Goal: Information Seeking & Learning: Check status

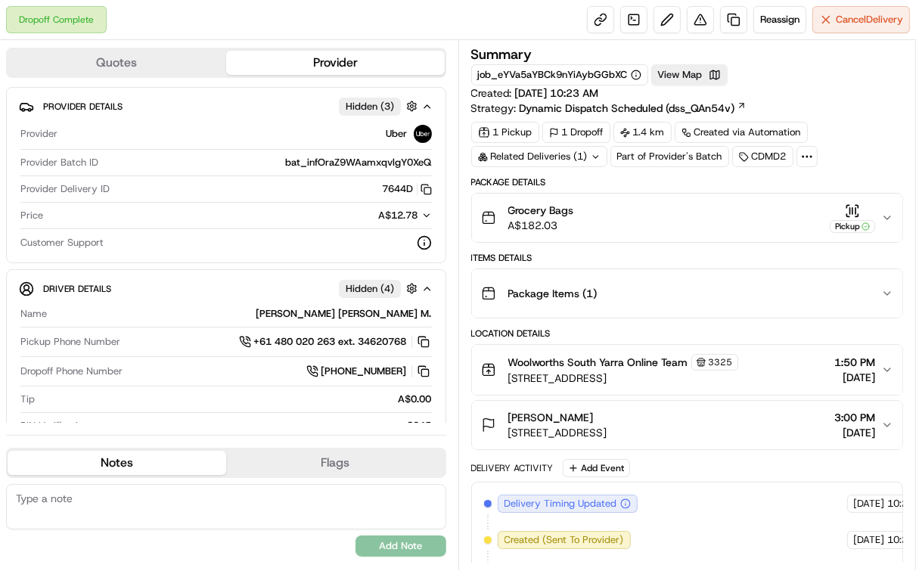
click at [577, 157] on div "Related Deliveries (1)" at bounding box center [539, 156] width 136 height 21
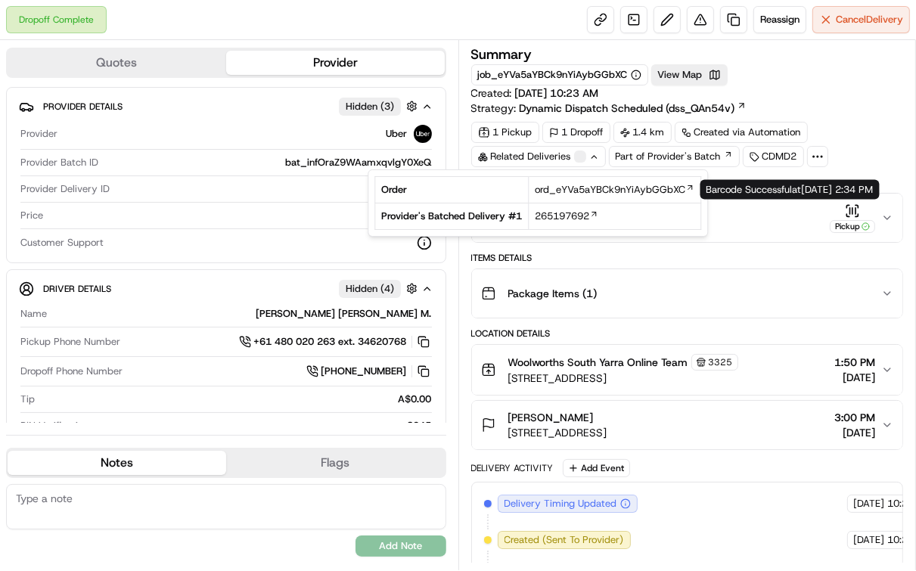
click at [845, 215] on div "Pickup" at bounding box center [852, 219] width 45 height 30
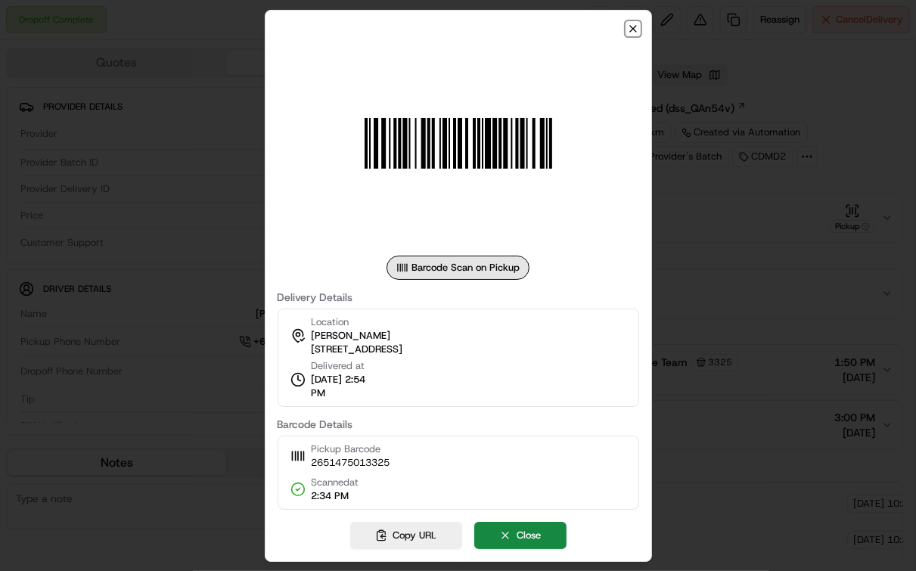
click at [631, 33] on icon "button" at bounding box center [633, 29] width 12 height 12
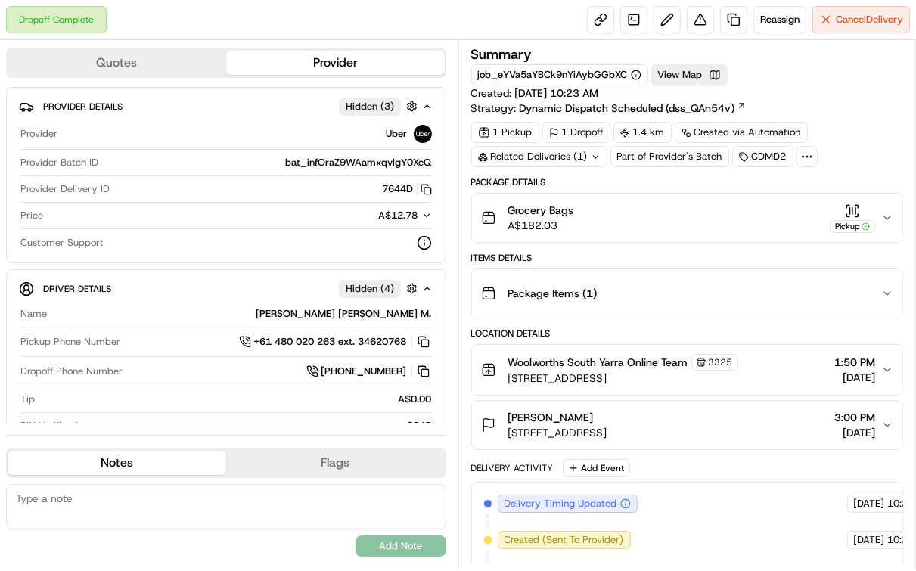
click at [847, 213] on icon "button" at bounding box center [852, 211] width 15 height 15
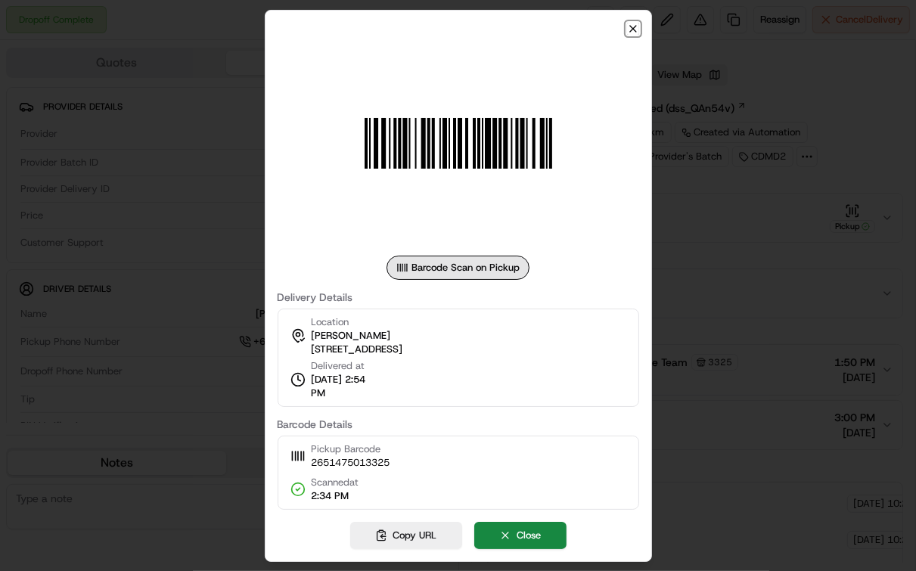
click at [635, 30] on icon "button" at bounding box center [633, 29] width 6 height 6
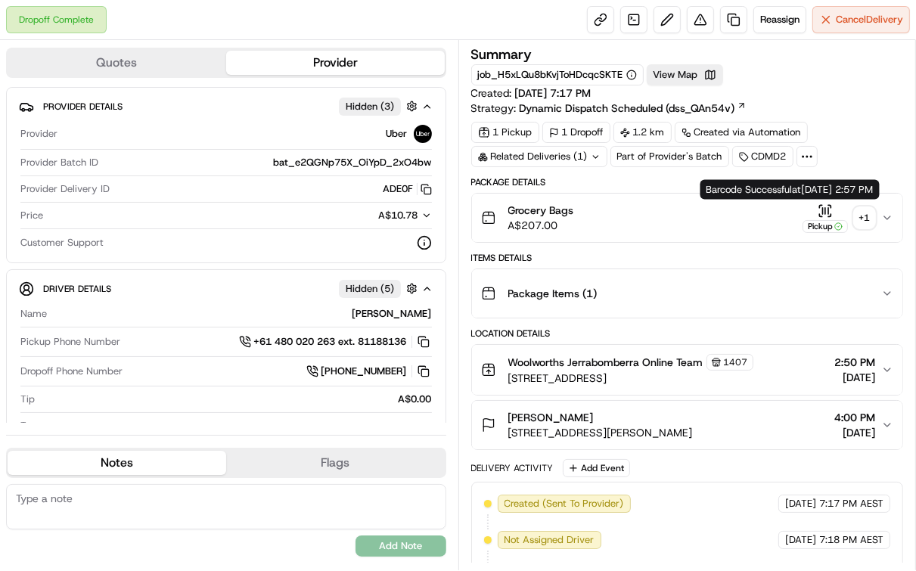
click at [814, 204] on div "Pickup" at bounding box center [825, 219] width 45 height 30
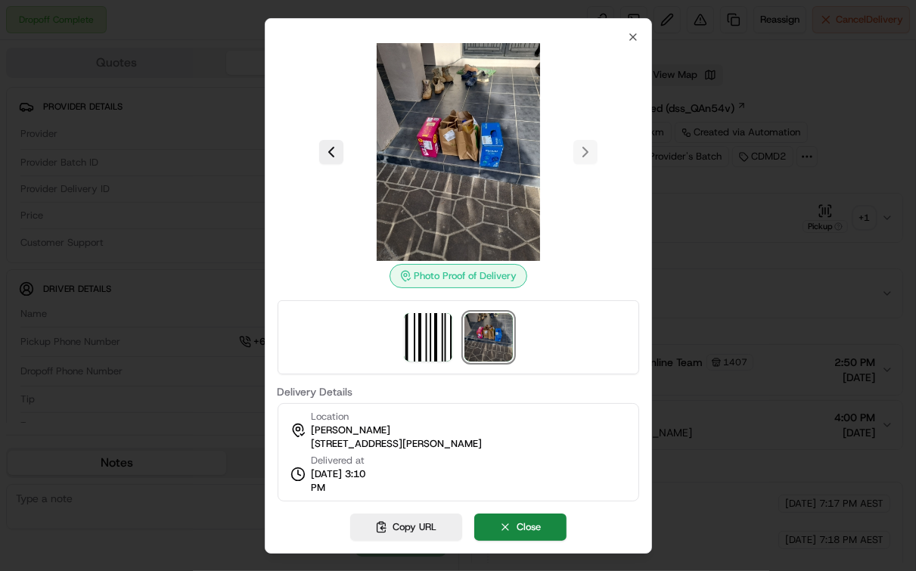
click at [181, 103] on div at bounding box center [458, 285] width 916 height 571
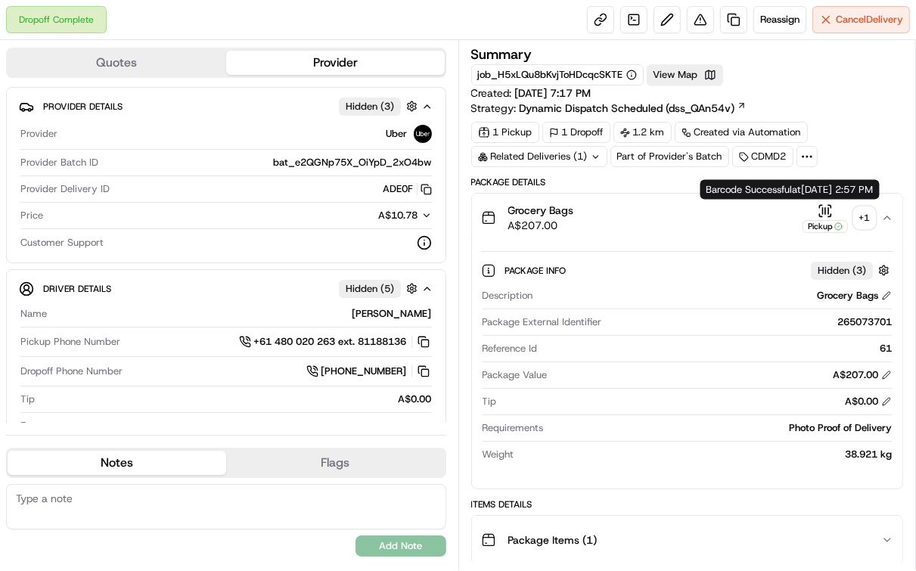
click at [825, 211] on icon "button" at bounding box center [825, 211] width 15 height 15
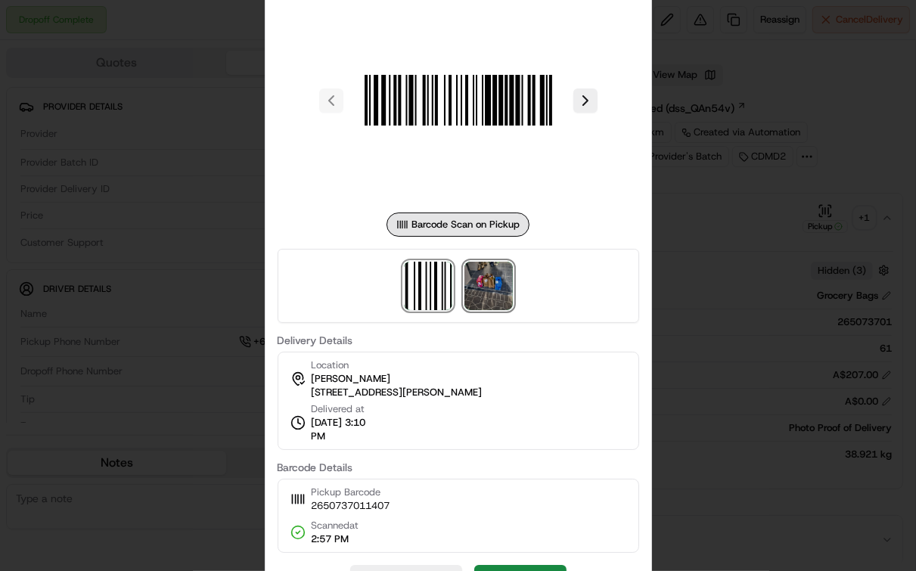
click at [490, 300] on img at bounding box center [489, 286] width 48 height 48
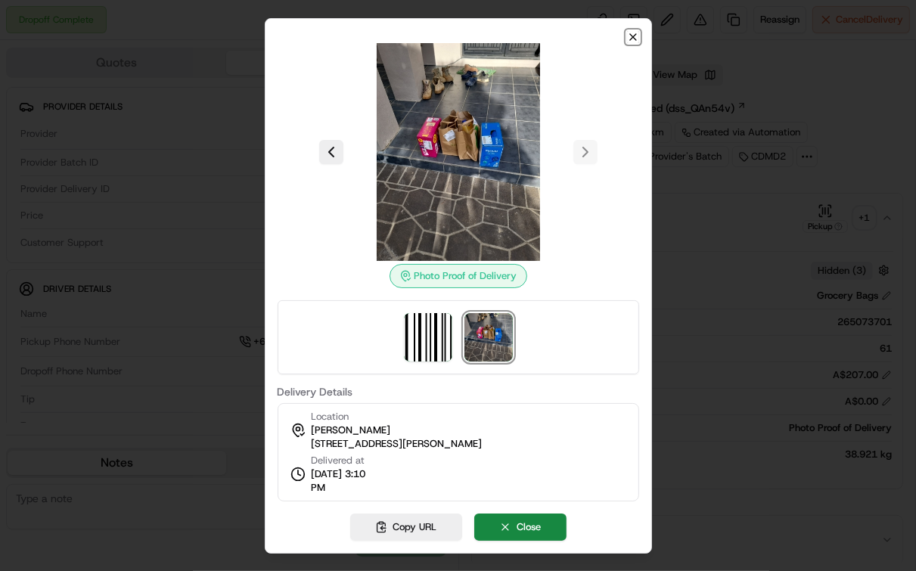
click at [630, 36] on icon "button" at bounding box center [633, 37] width 12 height 12
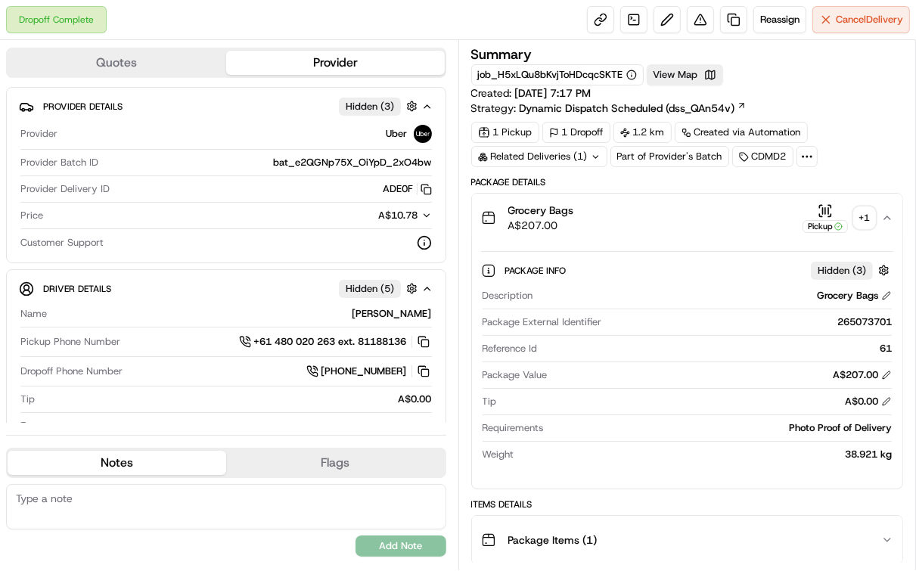
click at [584, 155] on div "Related Deliveries (1)" at bounding box center [539, 156] width 136 height 21
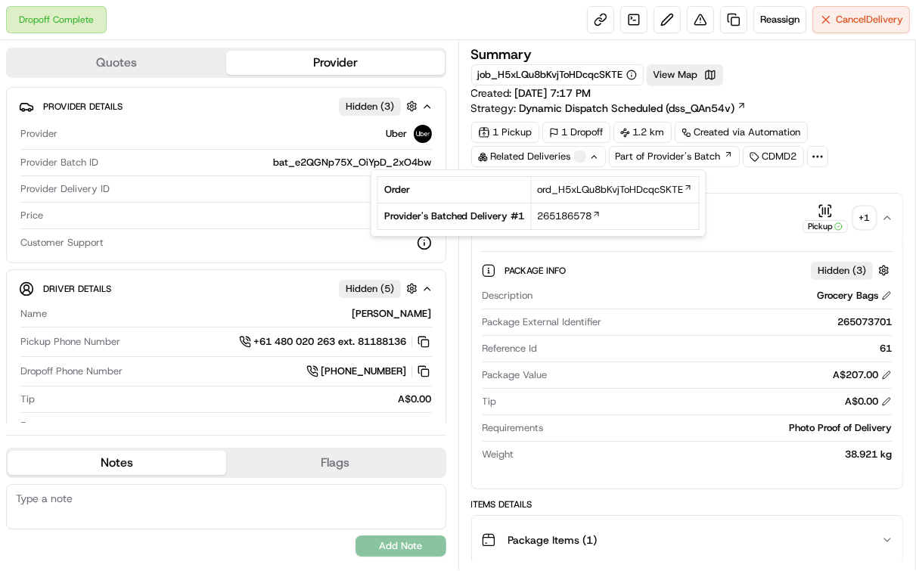
click at [532, 214] on td "265186578" at bounding box center [615, 217] width 168 height 26
drag, startPoint x: 533, startPoint y: 212, endPoint x: 593, endPoint y: 212, distance: 60.5
click at [593, 212] on td "265186578" at bounding box center [615, 217] width 168 height 26
copy span "265186578"
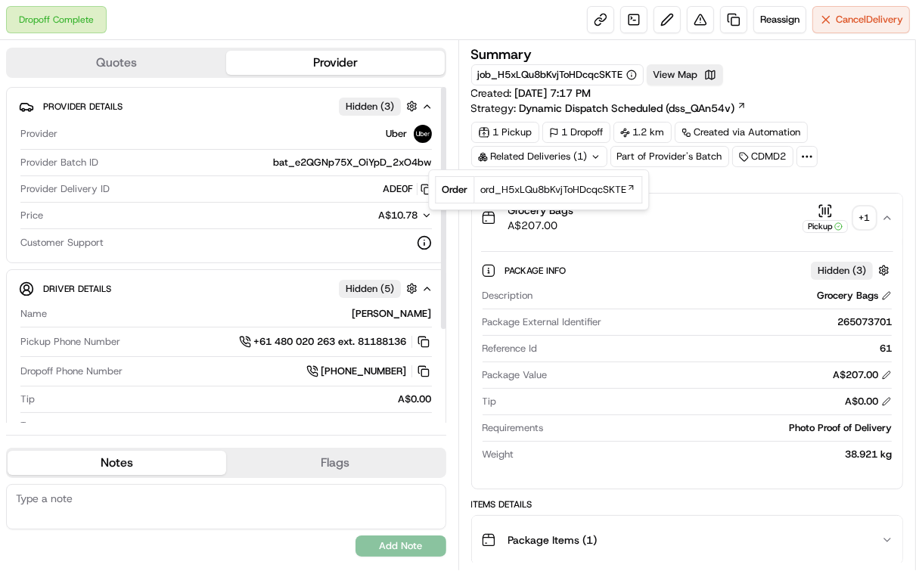
click at [294, 254] on div "Provider Uber Provider Batch ID bat_e2QGNp75X_OiYpD_2xO4bw Provider Delivery ID…" at bounding box center [226, 188] width 415 height 138
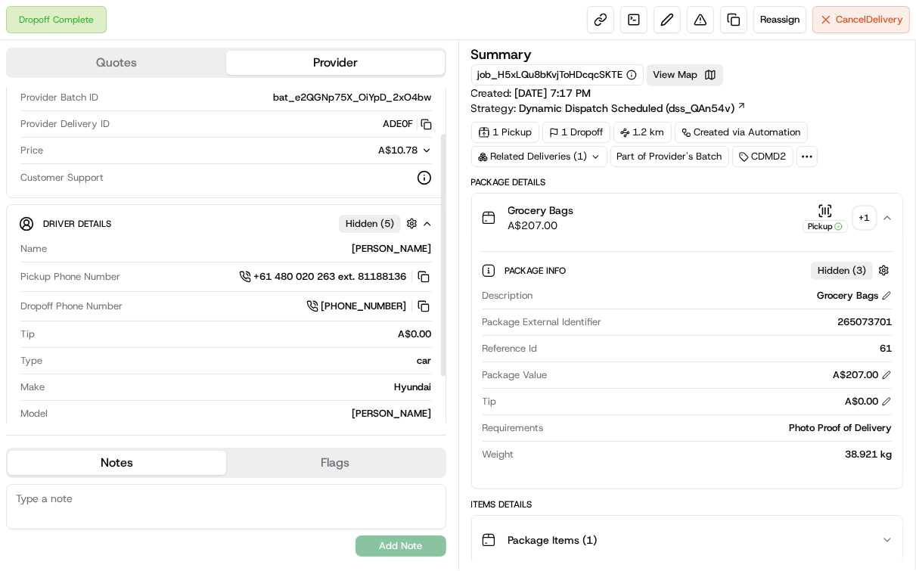
scroll to position [129, 0]
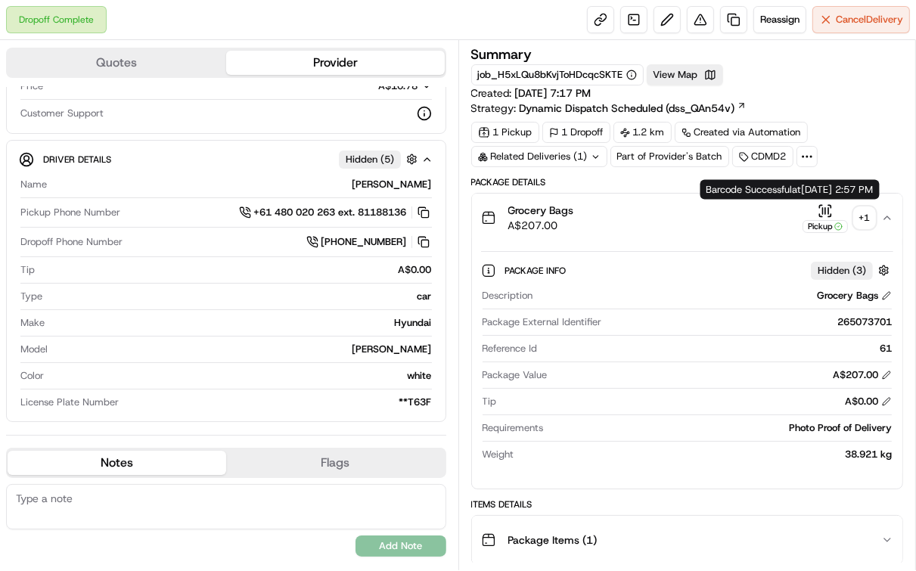
click at [831, 210] on icon "button" at bounding box center [825, 211] width 15 height 15
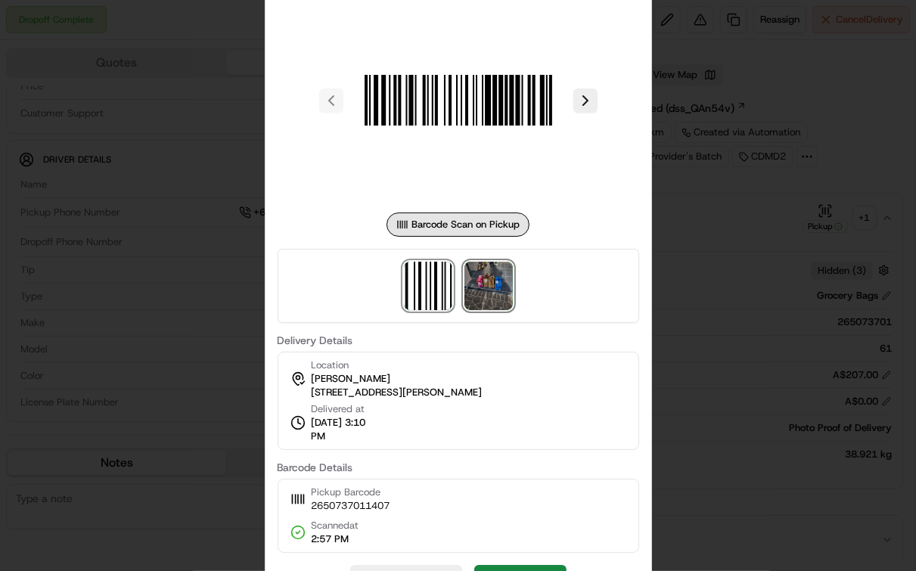
click at [503, 304] on img at bounding box center [489, 286] width 48 height 48
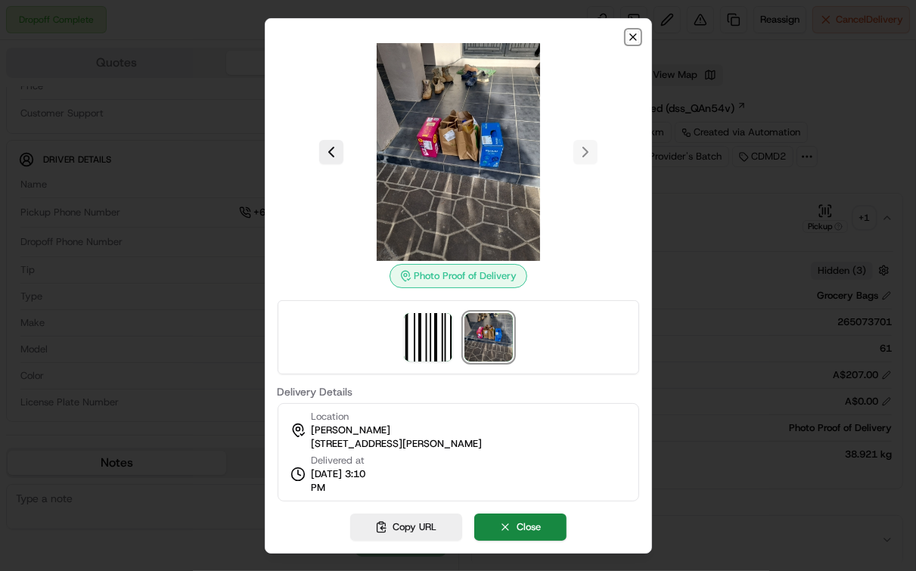
click at [630, 42] on icon "button" at bounding box center [633, 37] width 12 height 12
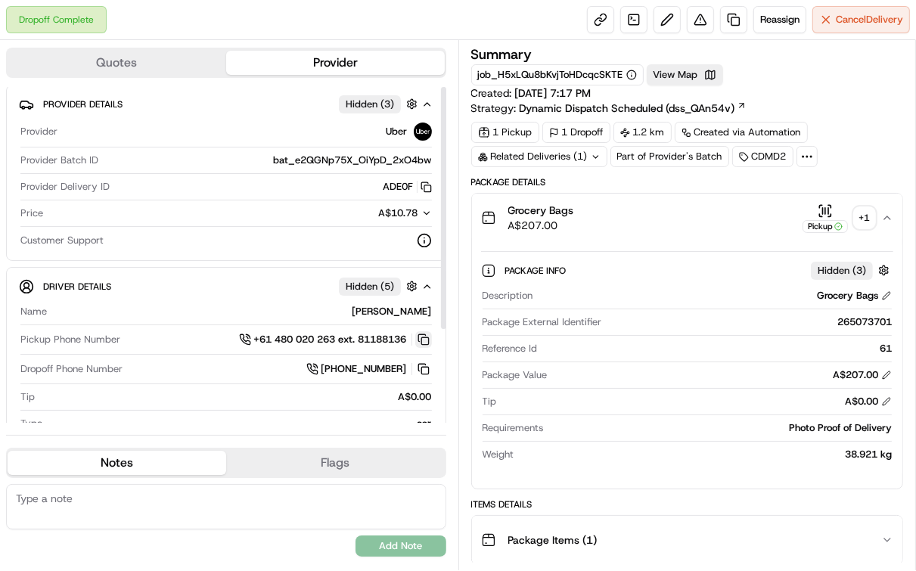
scroll to position [0, 0]
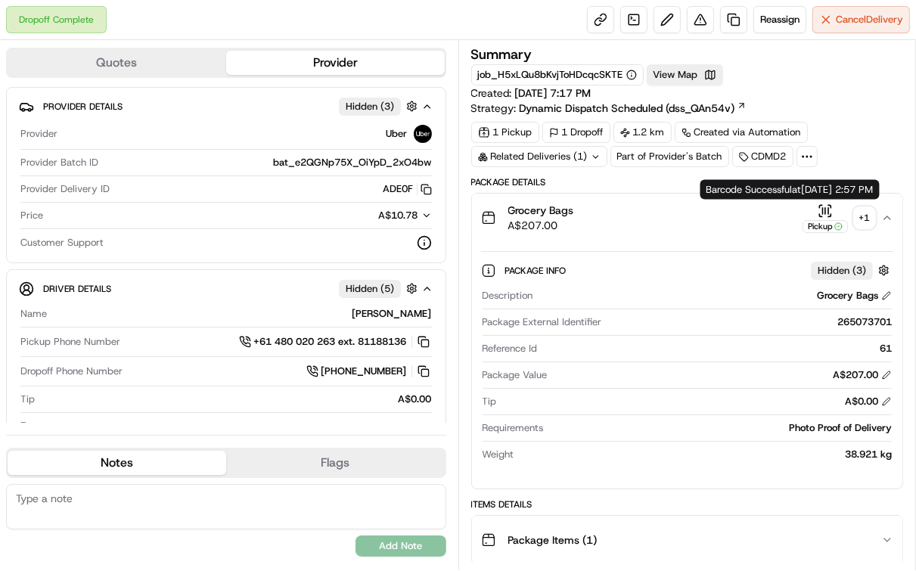
click at [824, 212] on icon "button" at bounding box center [825, 211] width 15 height 15
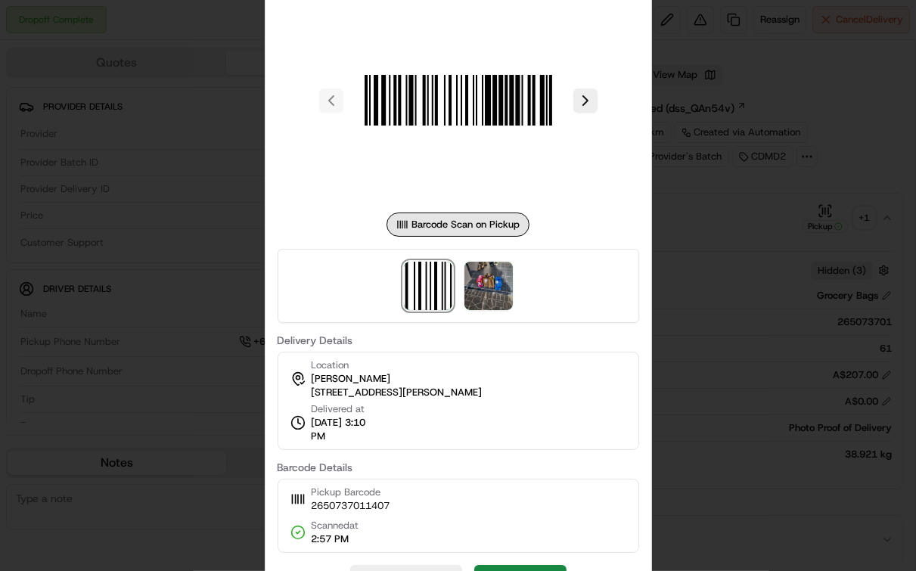
click at [715, 226] on div at bounding box center [458, 285] width 916 height 571
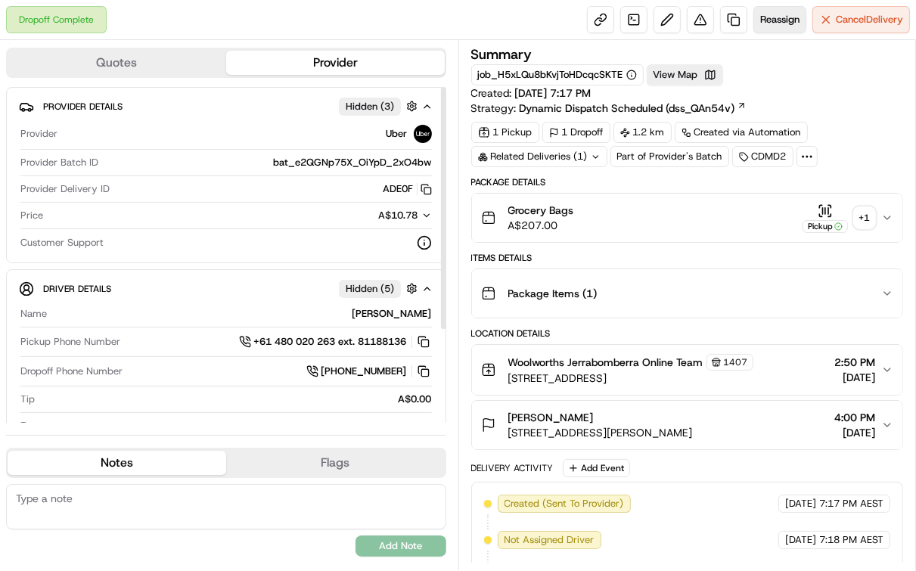
click at [782, 21] on span "Reassign" at bounding box center [780, 20] width 39 height 14
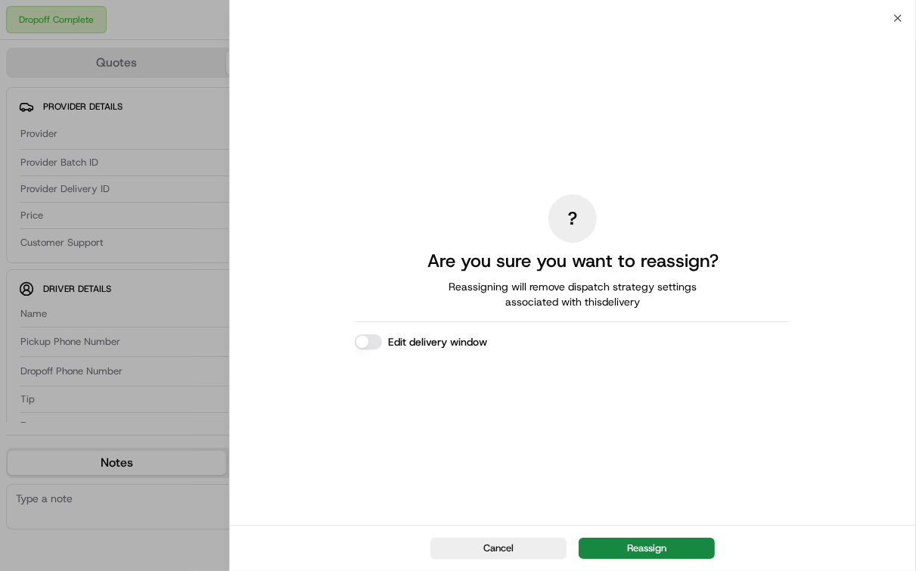
click at [669, 549] on button "Reassign" at bounding box center [647, 548] width 136 height 21
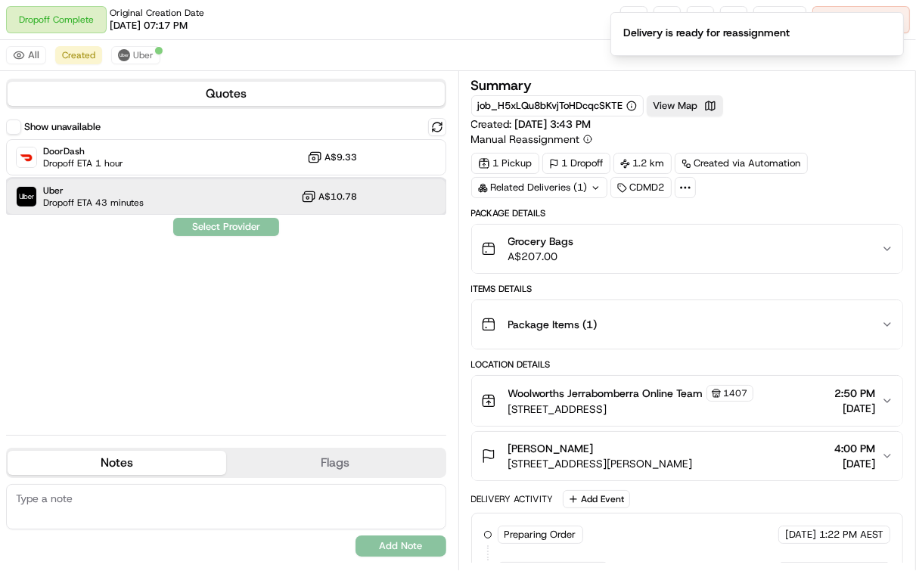
click at [185, 194] on div "Uber Dropoff ETA 43 minutes A$10.78" at bounding box center [226, 197] width 440 height 36
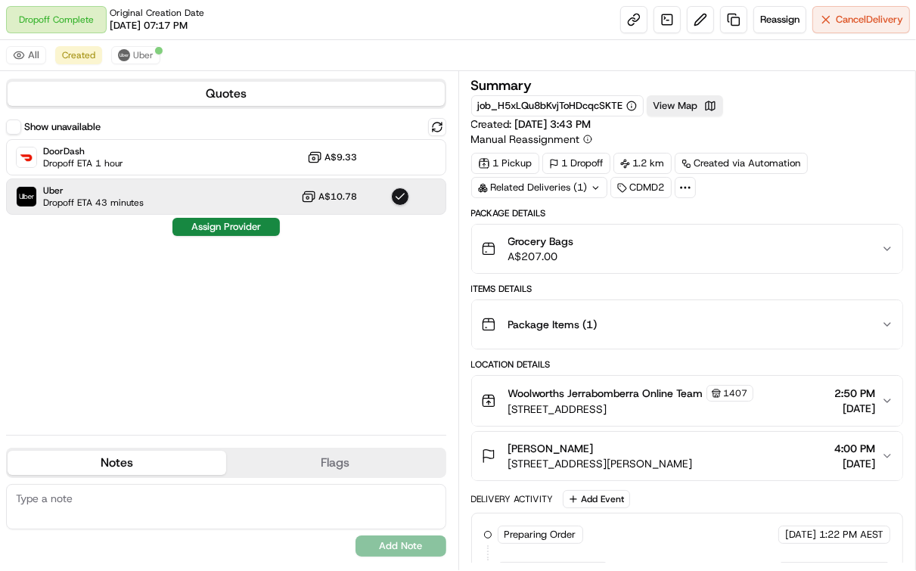
click at [212, 225] on button "Assign Provider" at bounding box center [226, 227] width 107 height 18
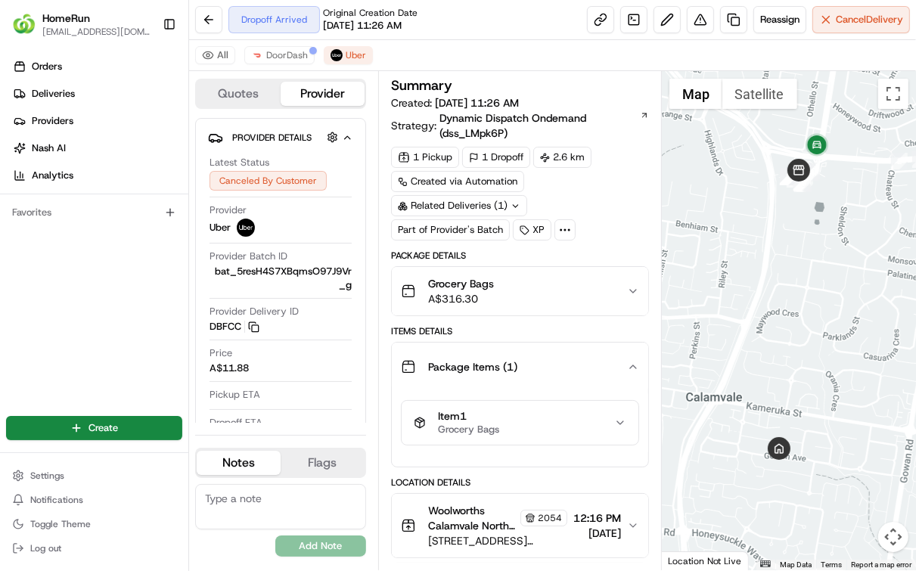
scroll to position [490, 0]
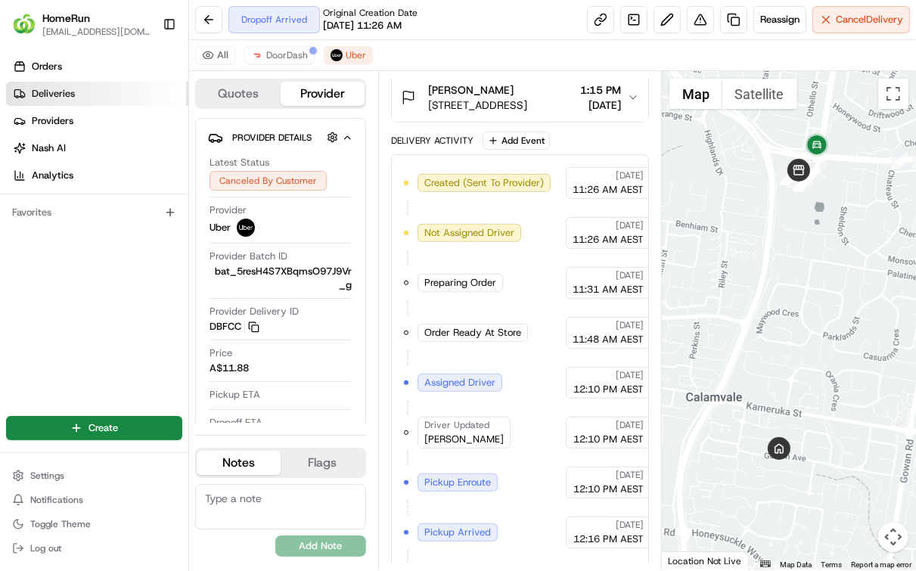
click at [66, 92] on span "Deliveries" at bounding box center [53, 94] width 43 height 14
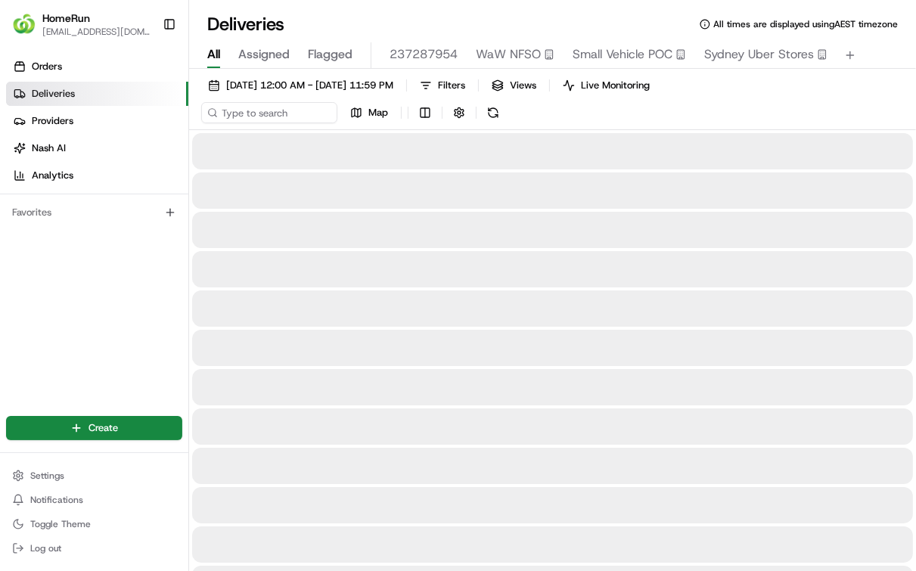
click at [287, 98] on div "17/08/2025 12:00 AM - 17/08/2025 11:59 PM Filters Views Live Monitoring Map" at bounding box center [552, 102] width 727 height 55
click at [283, 91] on span "17/08/2025 12:00 AM - 17/08/2025 11:59 PM" at bounding box center [309, 86] width 167 height 14
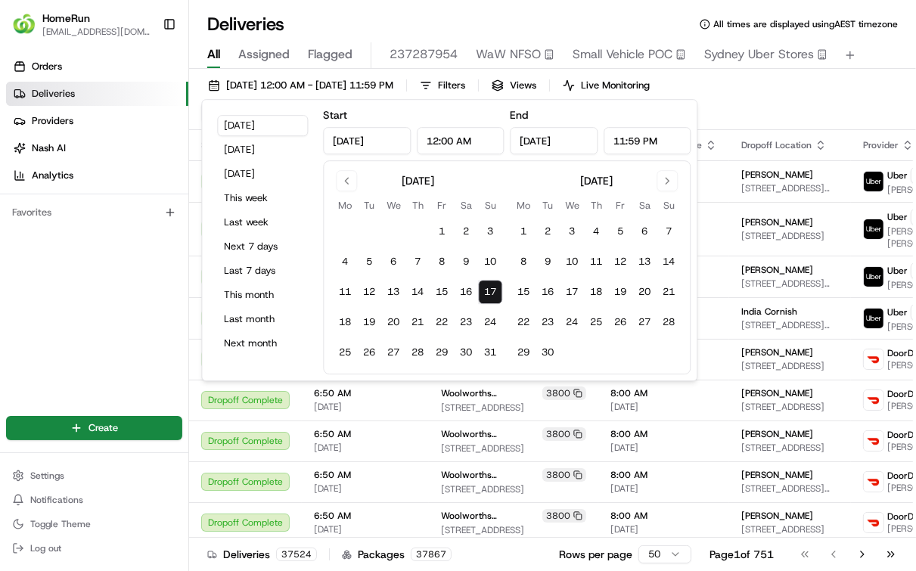
click at [484, 285] on button "17" at bounding box center [490, 292] width 24 height 24
click at [126, 246] on div "Orders Deliveries Providers Nash AI Analytics Favorites" at bounding box center [94, 224] width 188 height 353
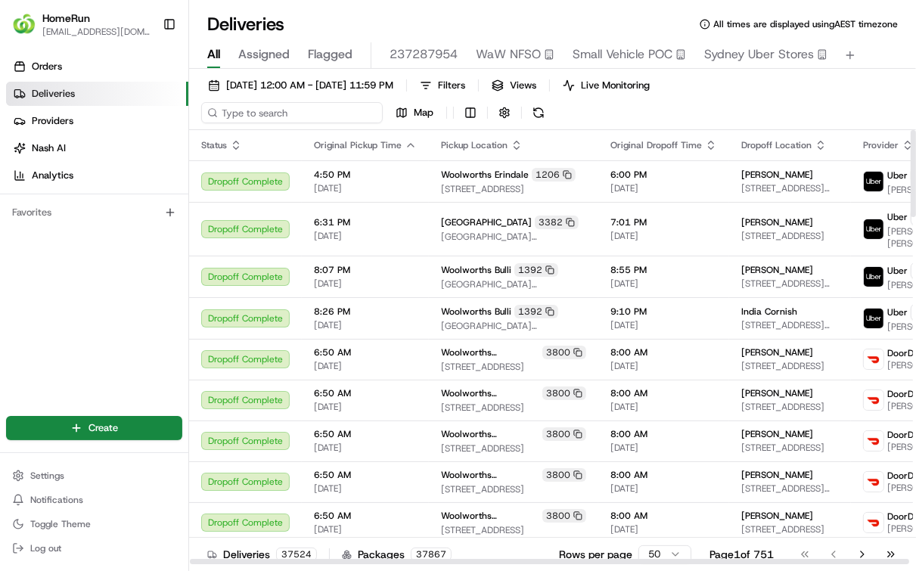
click at [265, 112] on input at bounding box center [292, 112] width 182 height 21
paste input "265186578"
type input "265186578"
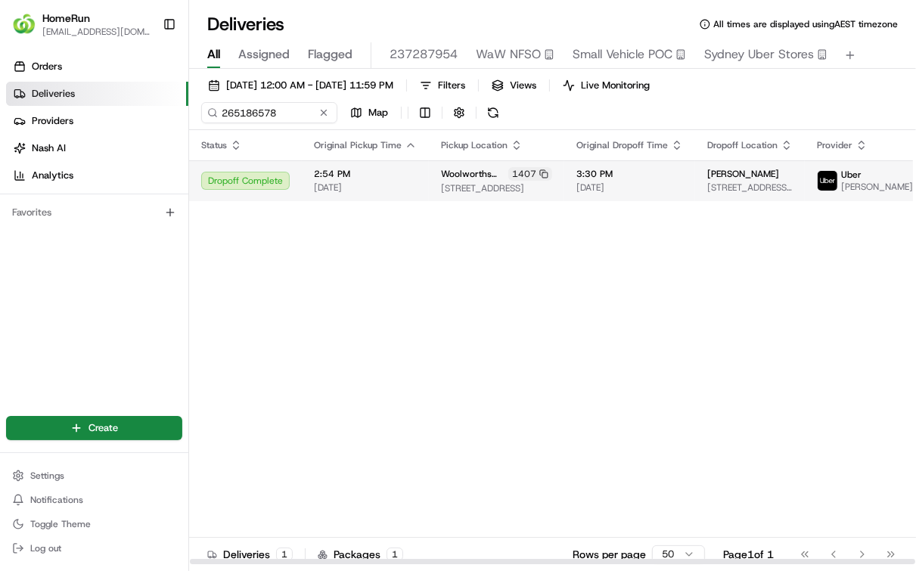
click at [339, 179] on span "2:54 PM" at bounding box center [365, 174] width 103 height 12
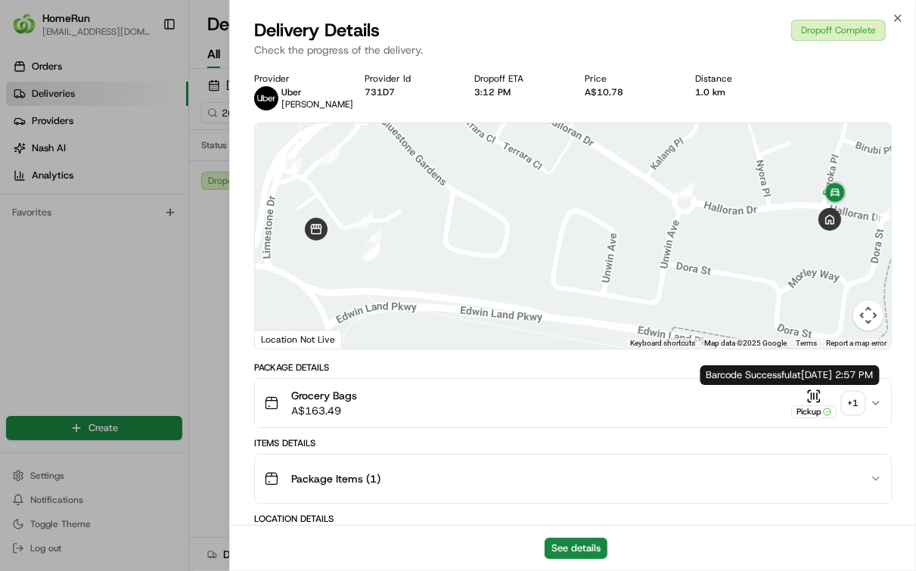
click at [816, 394] on icon "button" at bounding box center [814, 396] width 15 height 15
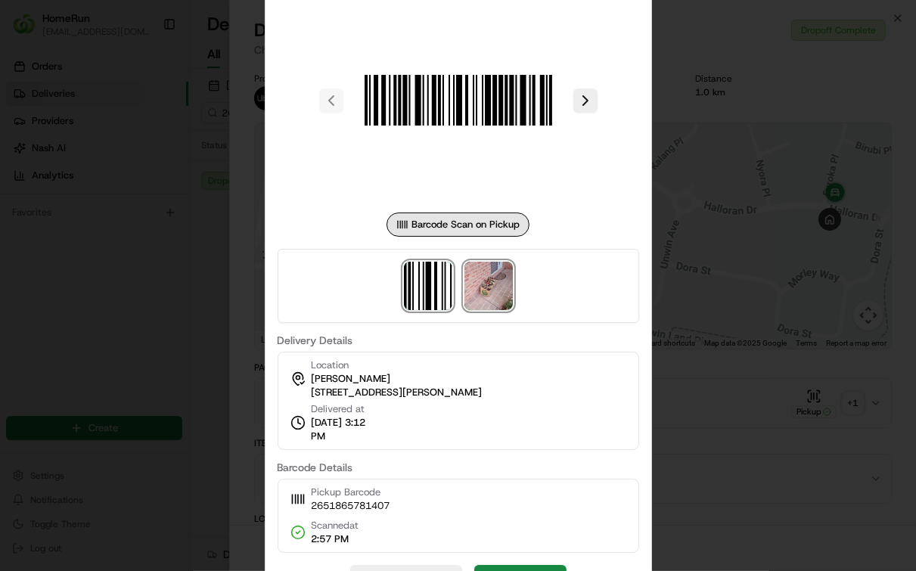
click at [487, 283] on img at bounding box center [489, 286] width 48 height 48
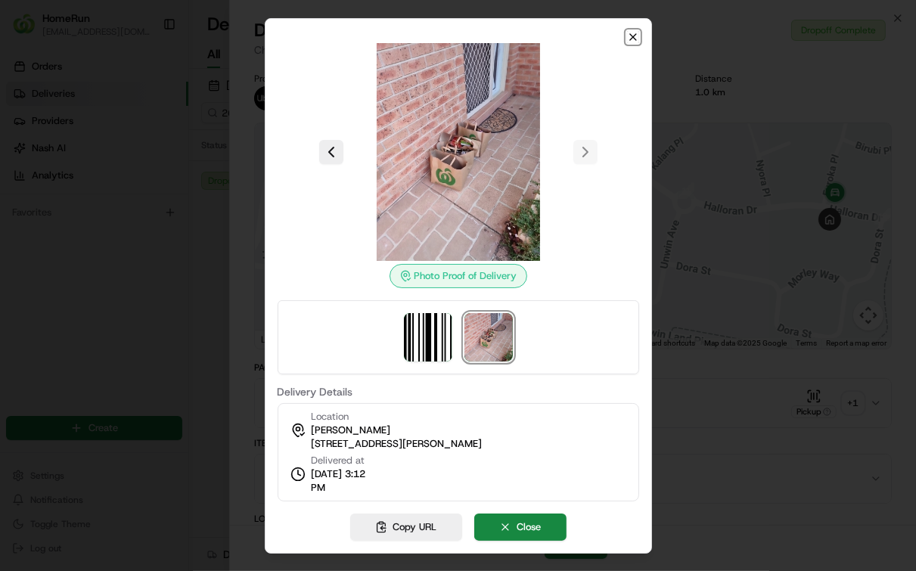
click at [632, 37] on icon "button" at bounding box center [633, 37] width 12 height 12
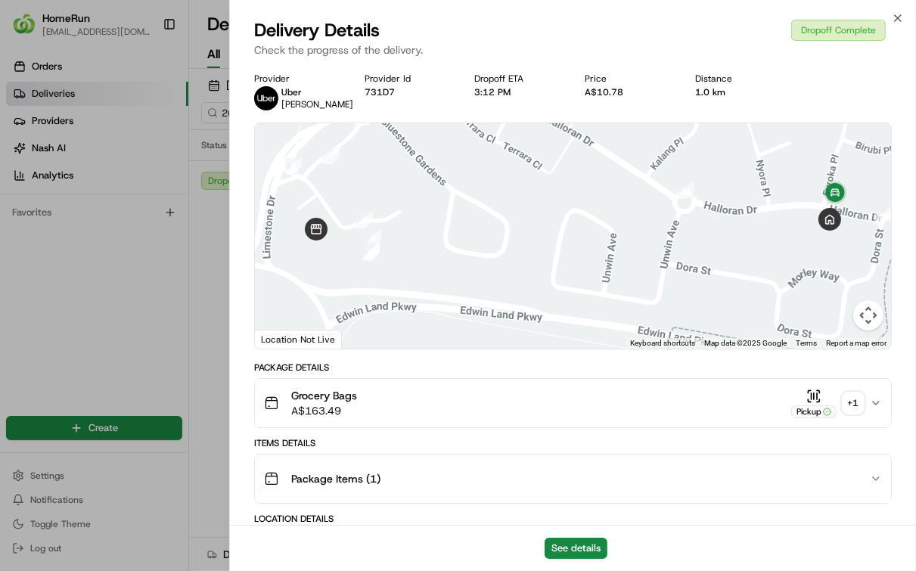
drag, startPoint x: 154, startPoint y: 253, endPoint x: 143, endPoint y: 229, distance: 26.7
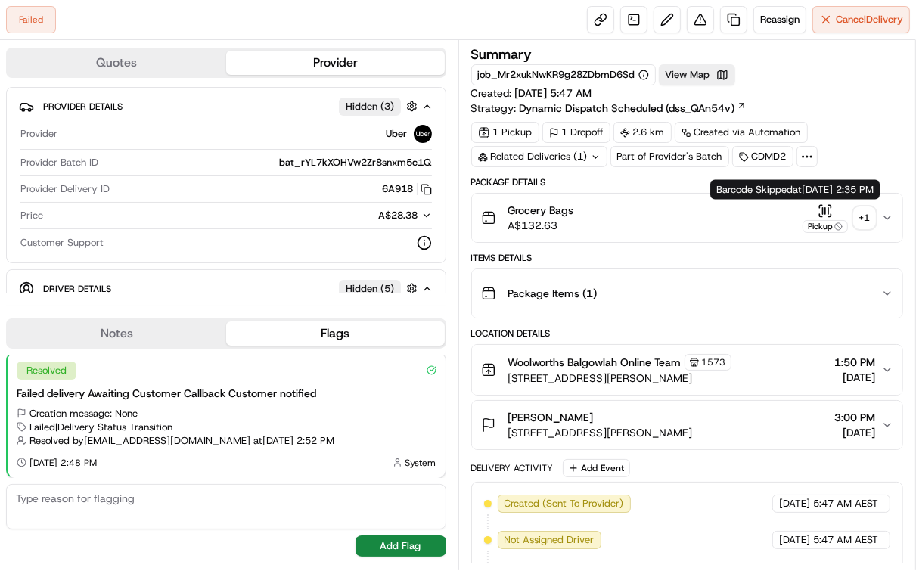
click at [833, 201] on button "Grocery Bags A$132.63 Pickup + 1" at bounding box center [687, 218] width 431 height 48
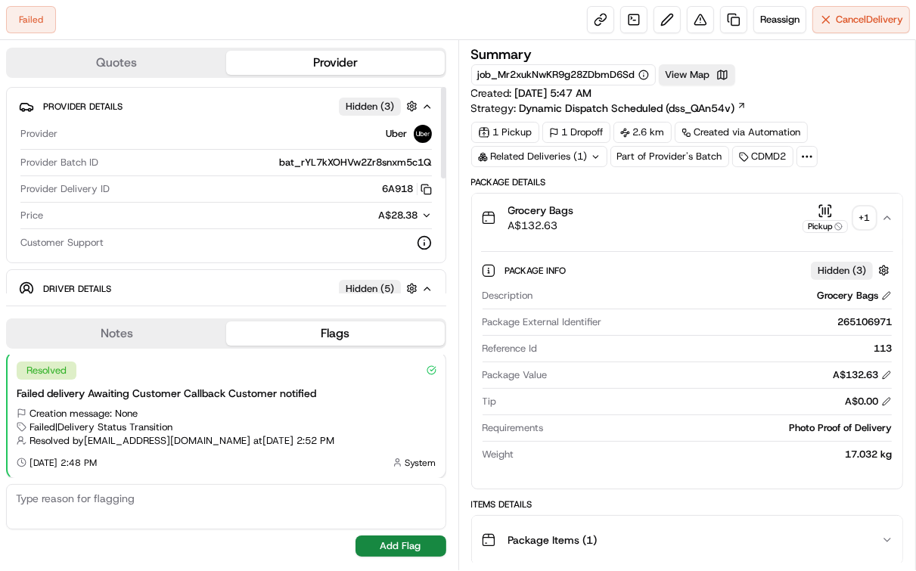
click at [213, 253] on div "Provider Uber Provider Batch ID bat_rYL7kXOHVw2Zr8snxm5c1Q Provider Delivery ID…" at bounding box center [226, 188] width 415 height 138
